Goal: Use online tool/utility

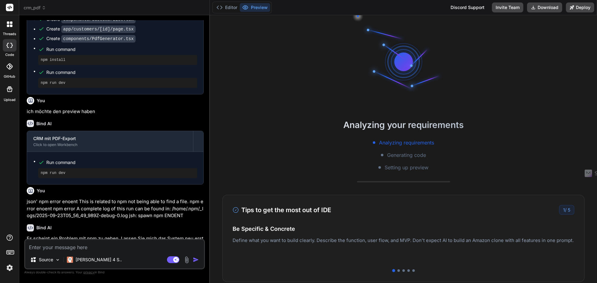
scroll to position [514, 0]
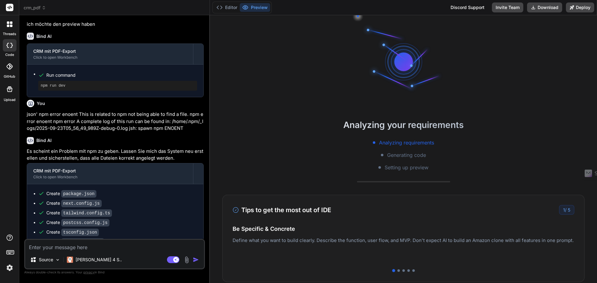
click at [9, 8] on icon at bounding box center [9, 8] width 5 height 4
click at [12, 27] on div at bounding box center [9, 24] width 13 height 13
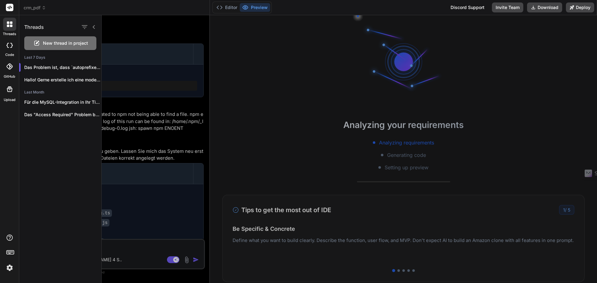
click at [8, 67] on icon at bounding box center [10, 66] width 6 height 6
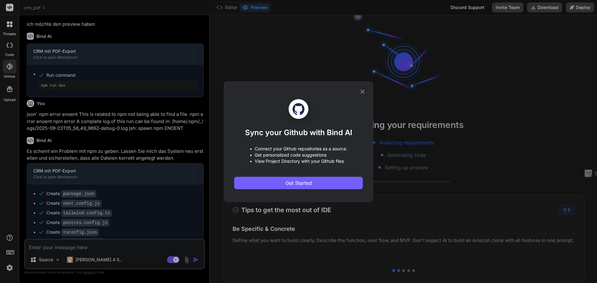
click at [9, 43] on div "Sync your Github with Bind AI • Connect your Github repositories as a source. •…" at bounding box center [298, 141] width 597 height 283
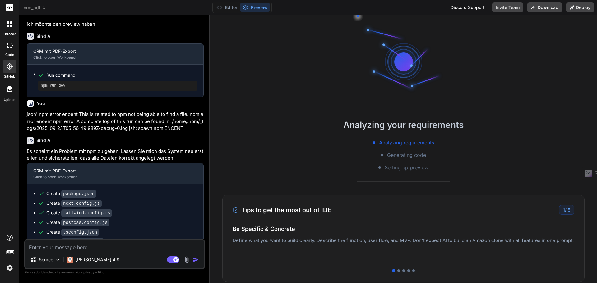
click at [10, 45] on icon at bounding box center [10, 45] width 6 height 5
click at [9, 26] on icon at bounding box center [8, 26] width 2 height 2
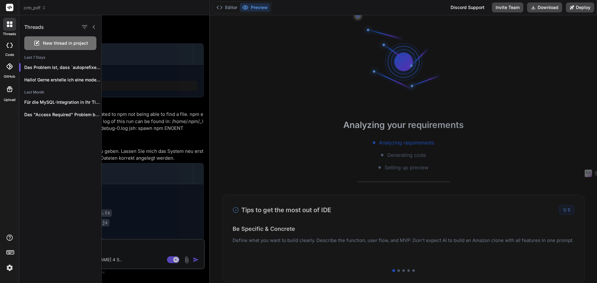
type textarea "x"
